Goal: Transaction & Acquisition: Purchase product/service

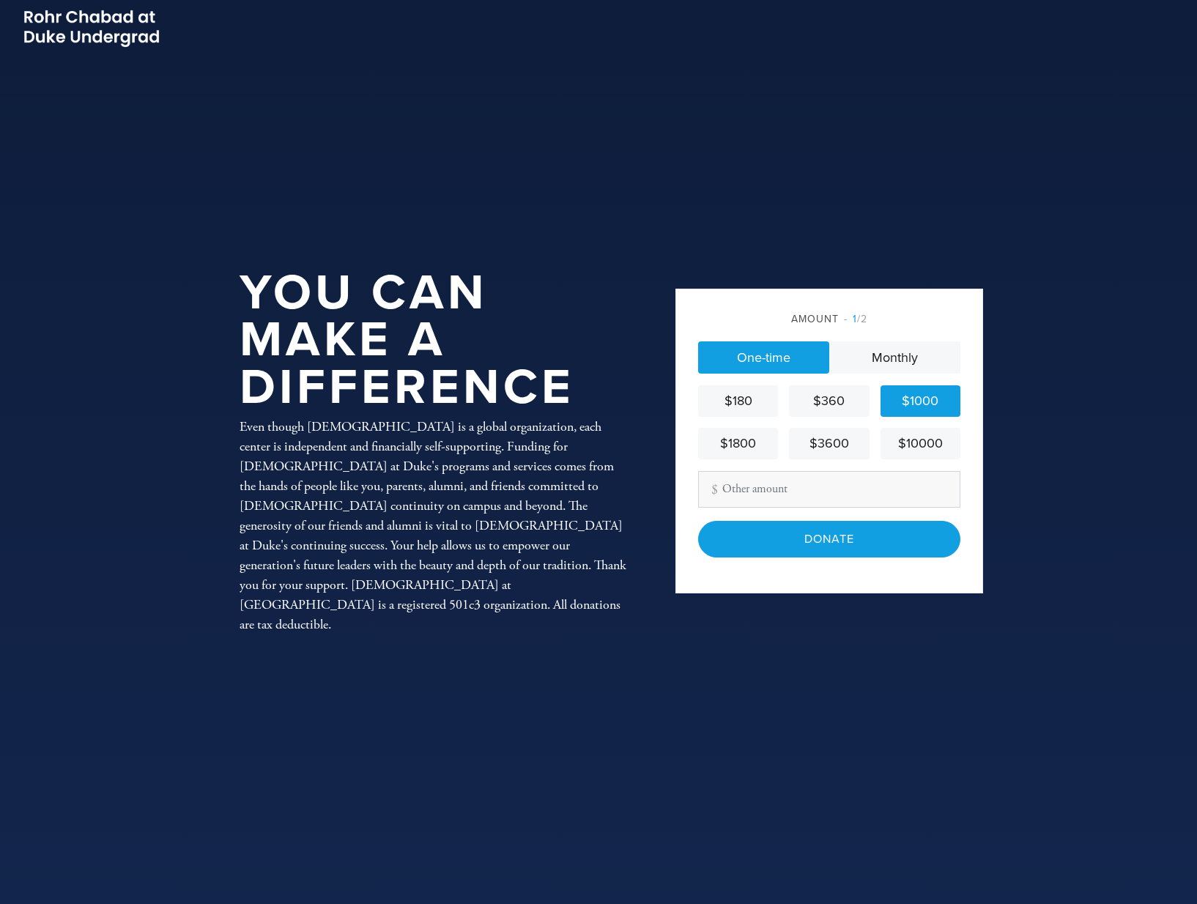
scroll to position [19, 0]
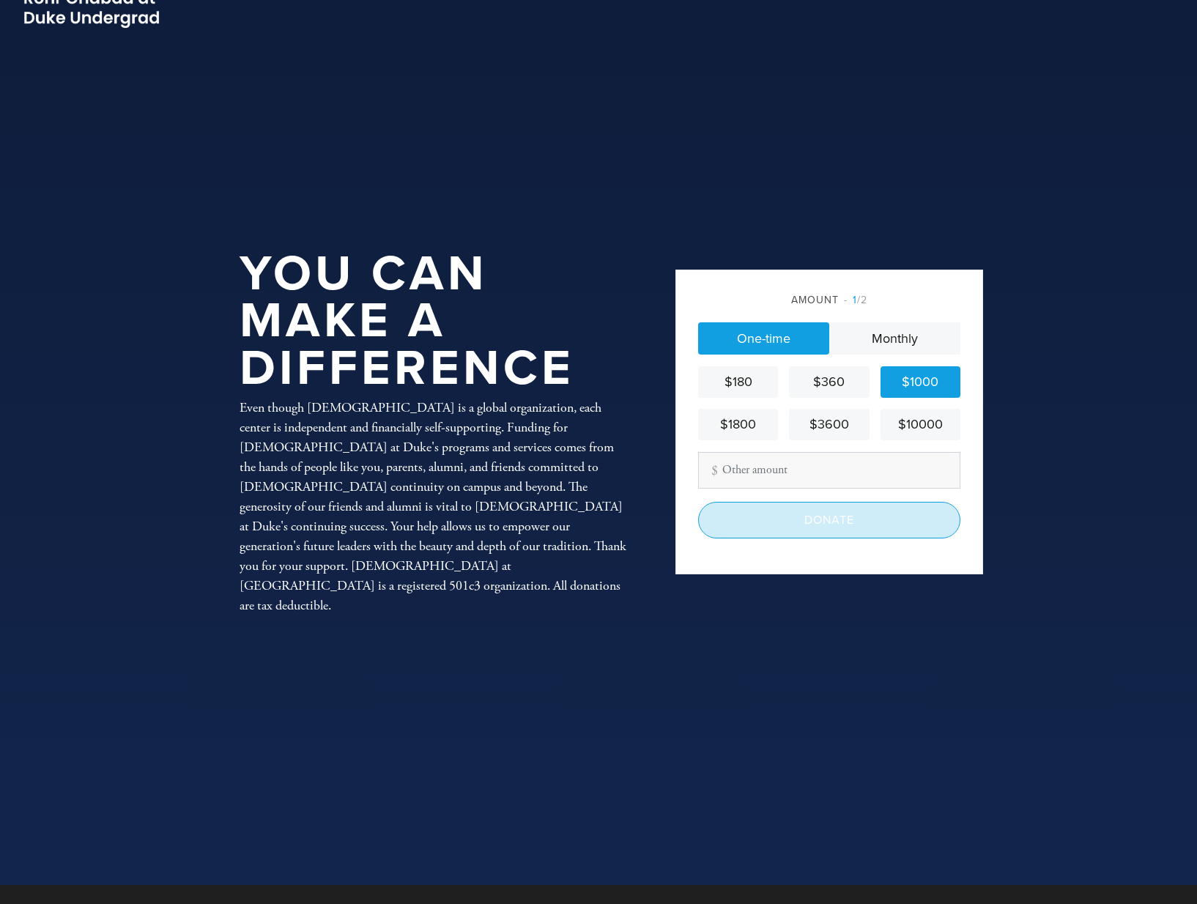
click at [815, 521] on input "Donate" at bounding box center [829, 520] width 262 height 37
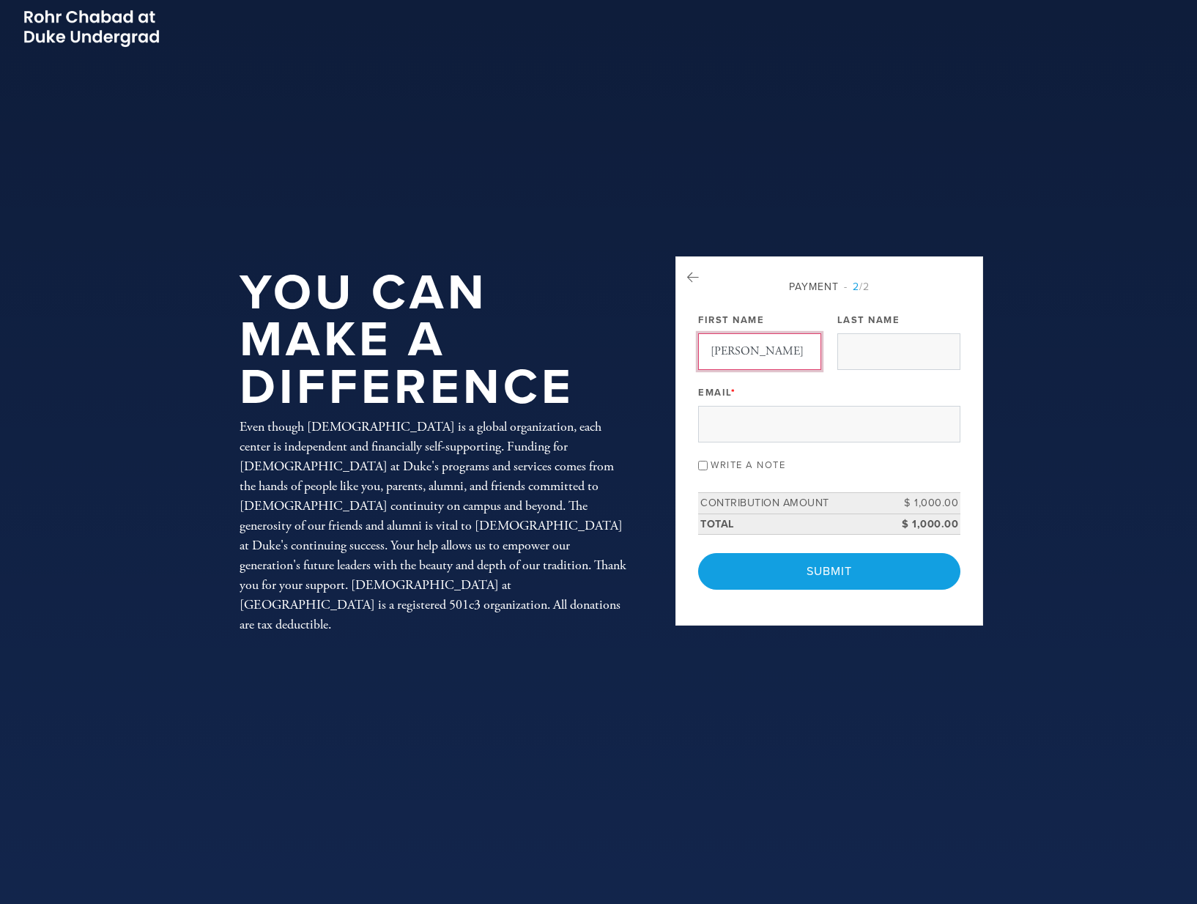
type input "Daniel"
type input "Mukamal"
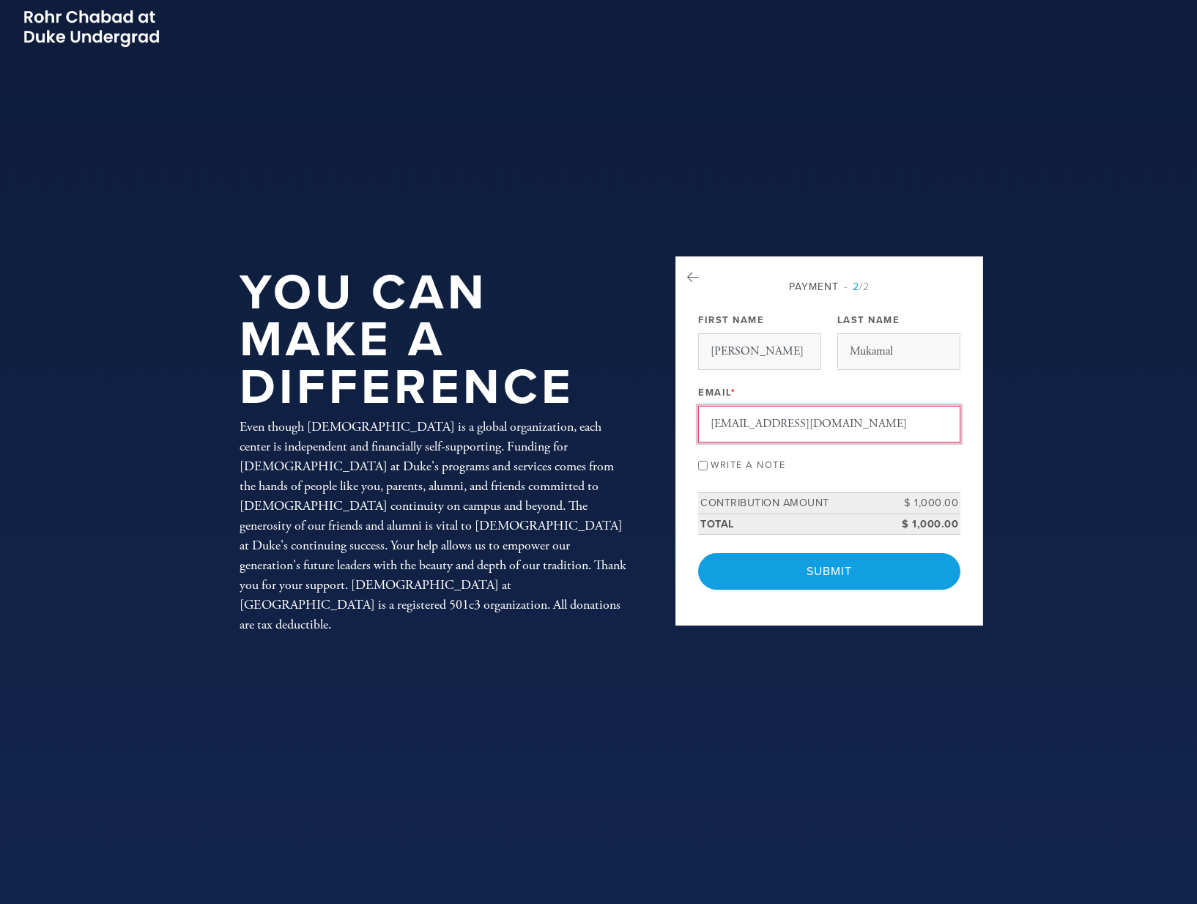
type input "danmukamal@yahoo.com"
click at [705, 464] on input "Write a note" at bounding box center [703, 466] width 10 height 10
checkbox input "true"
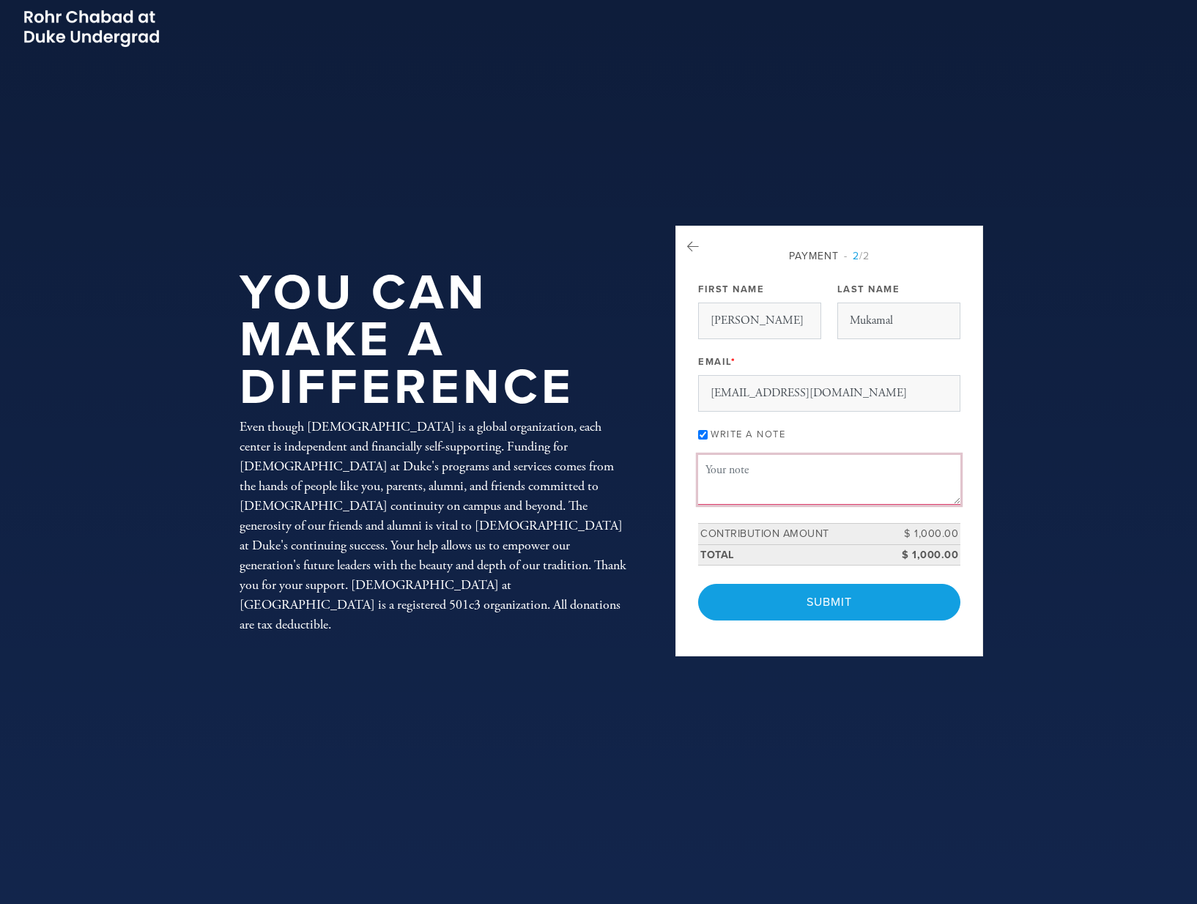
click at [724, 465] on textarea "Message or dedication" at bounding box center [829, 480] width 262 height 50
type textarea "T"
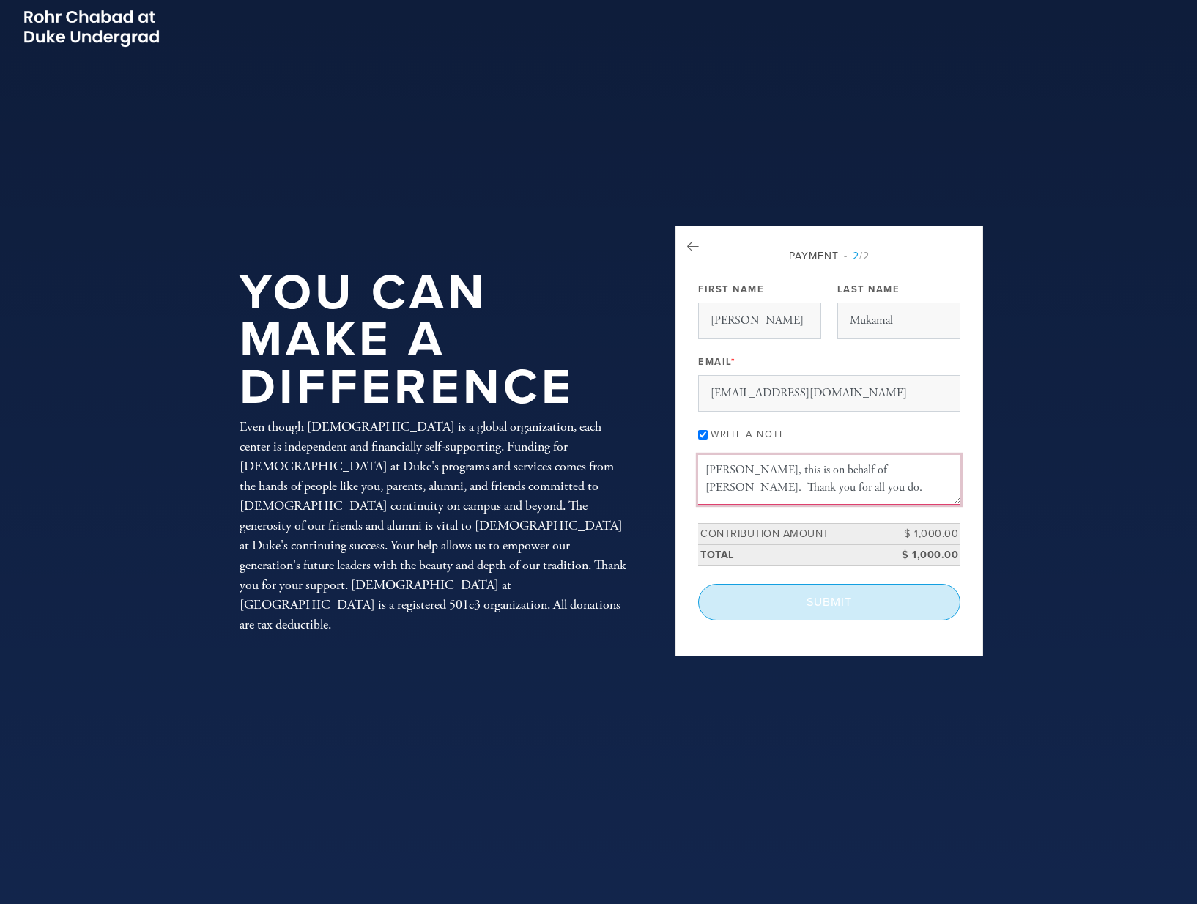
type textarea "Rabbi Nossen, this is on behalf of Sofia Mukamal. Thank you for all you do."
click at [825, 595] on input "Submit" at bounding box center [829, 602] width 262 height 37
